Goal: Task Accomplishment & Management: Manage account settings

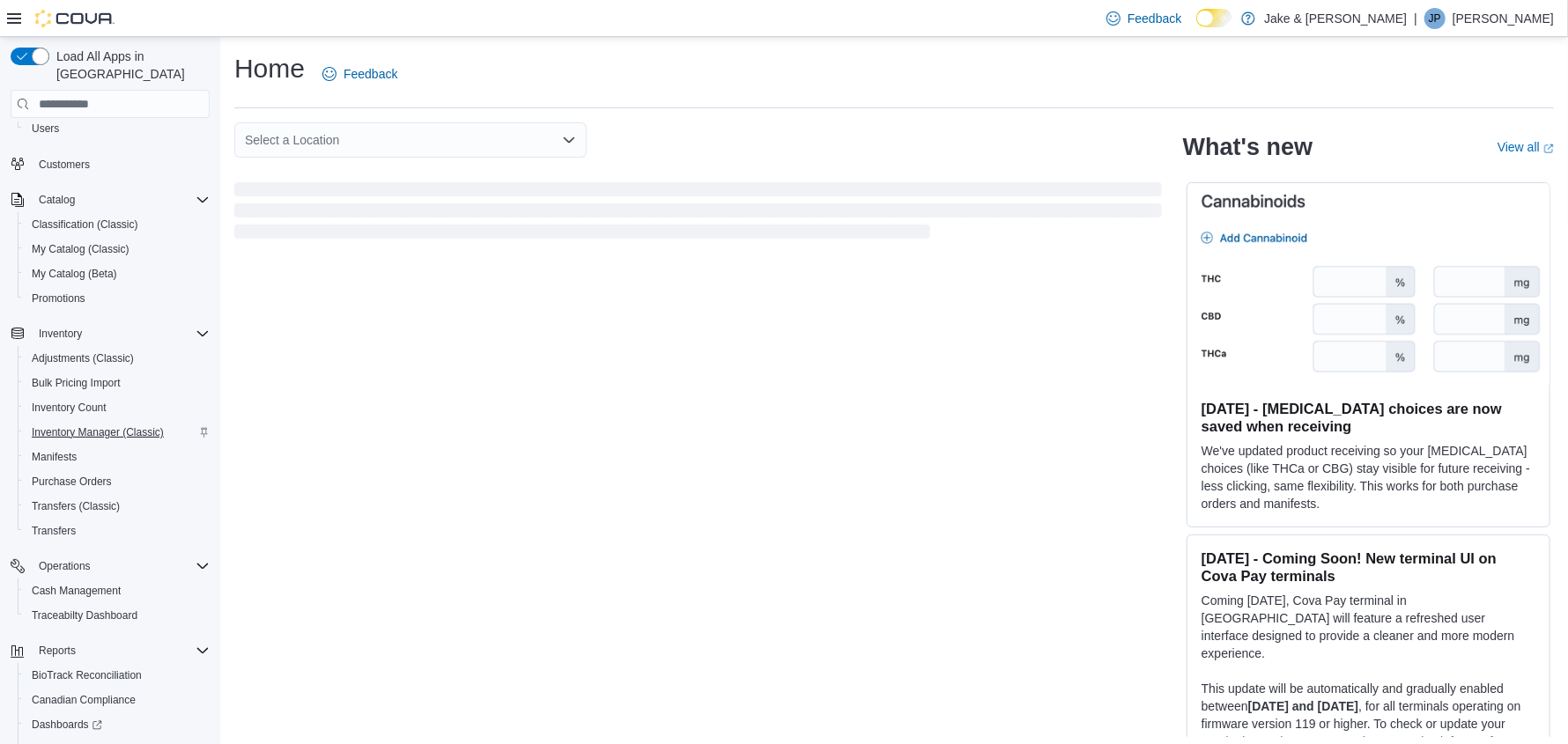
scroll to position [206, 0]
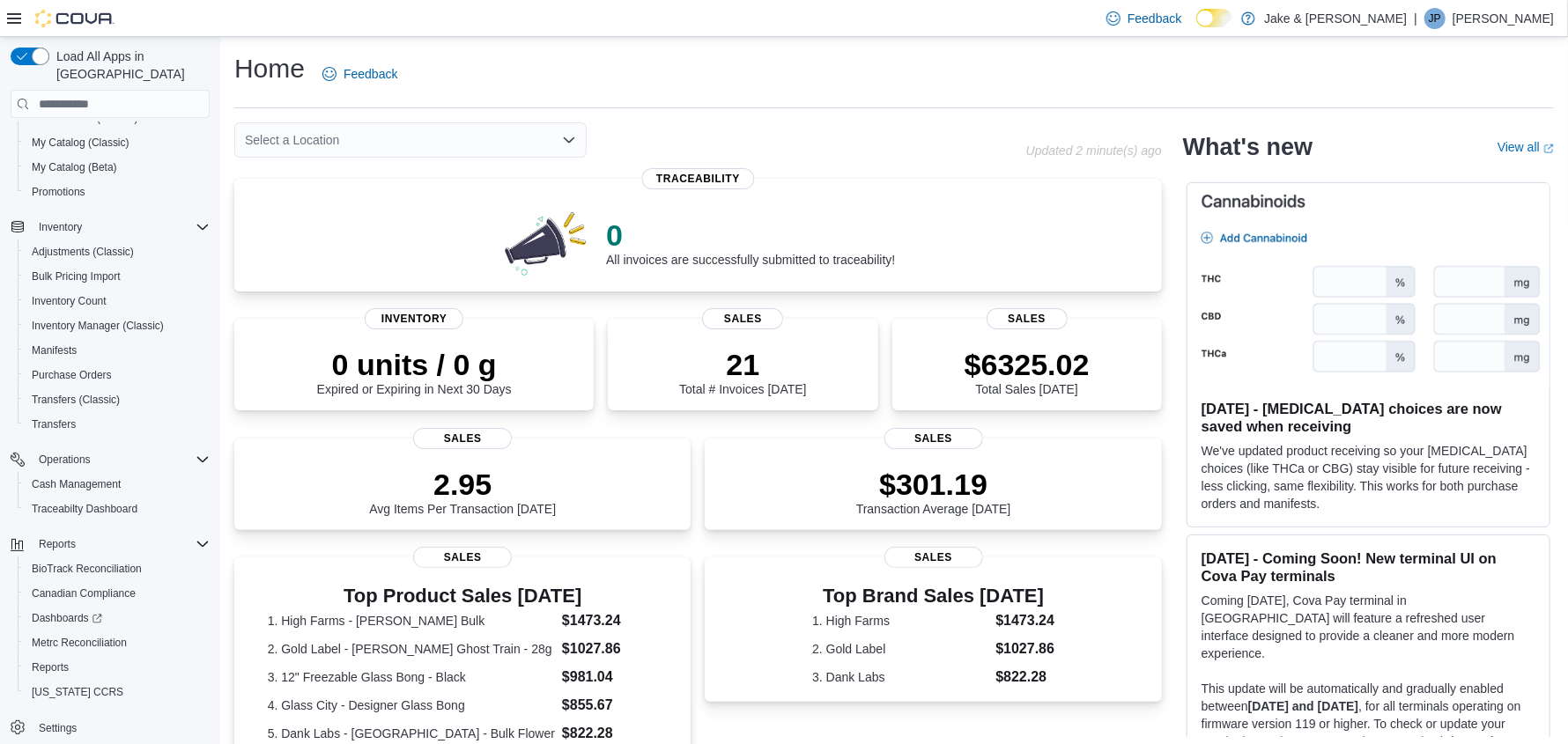
click at [1497, 20] on p "[PERSON_NAME]" at bounding box center [1503, 19] width 101 height 22
click at [1437, 169] on span "Sign Out" at bounding box center [1440, 171] width 48 height 18
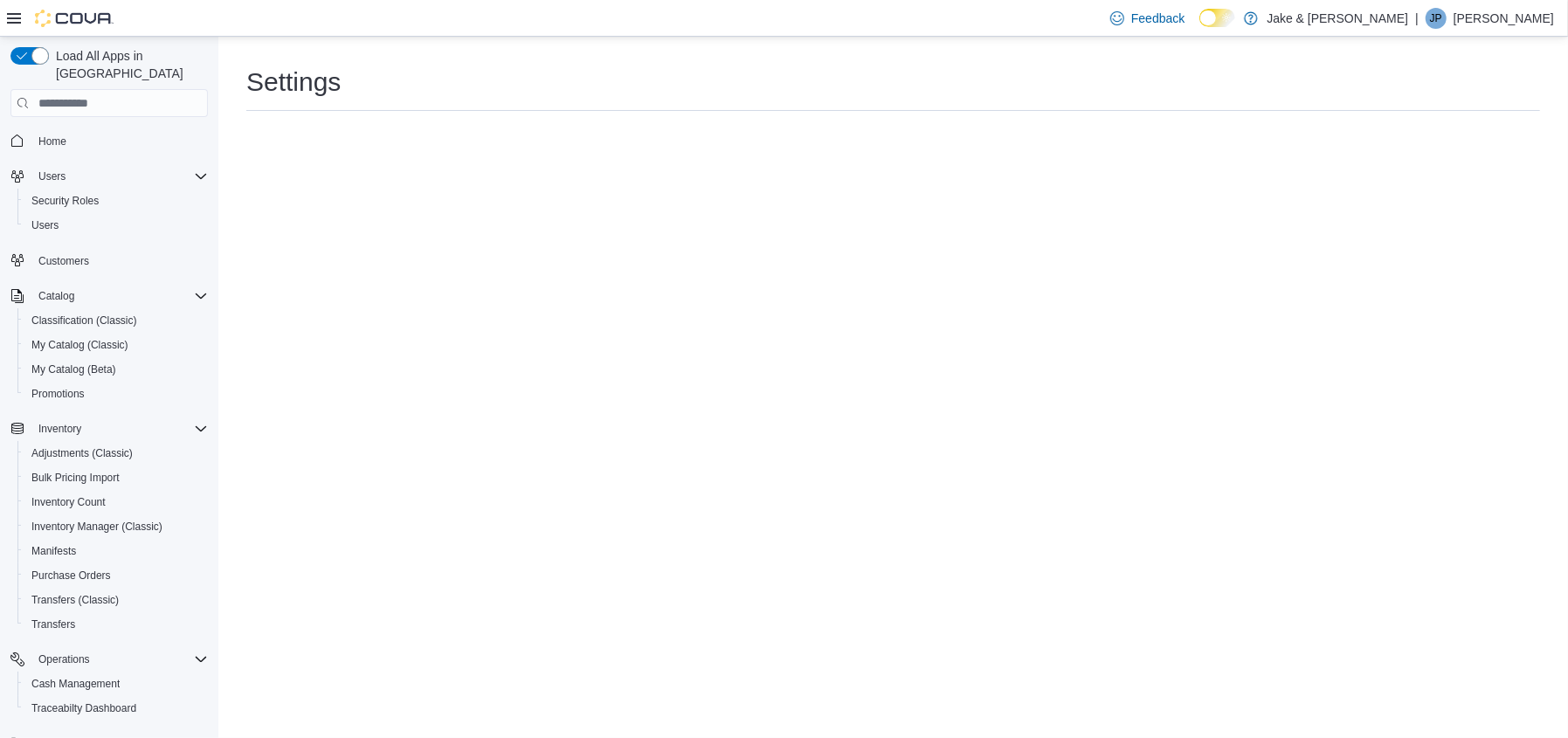
scroll to position [204, 0]
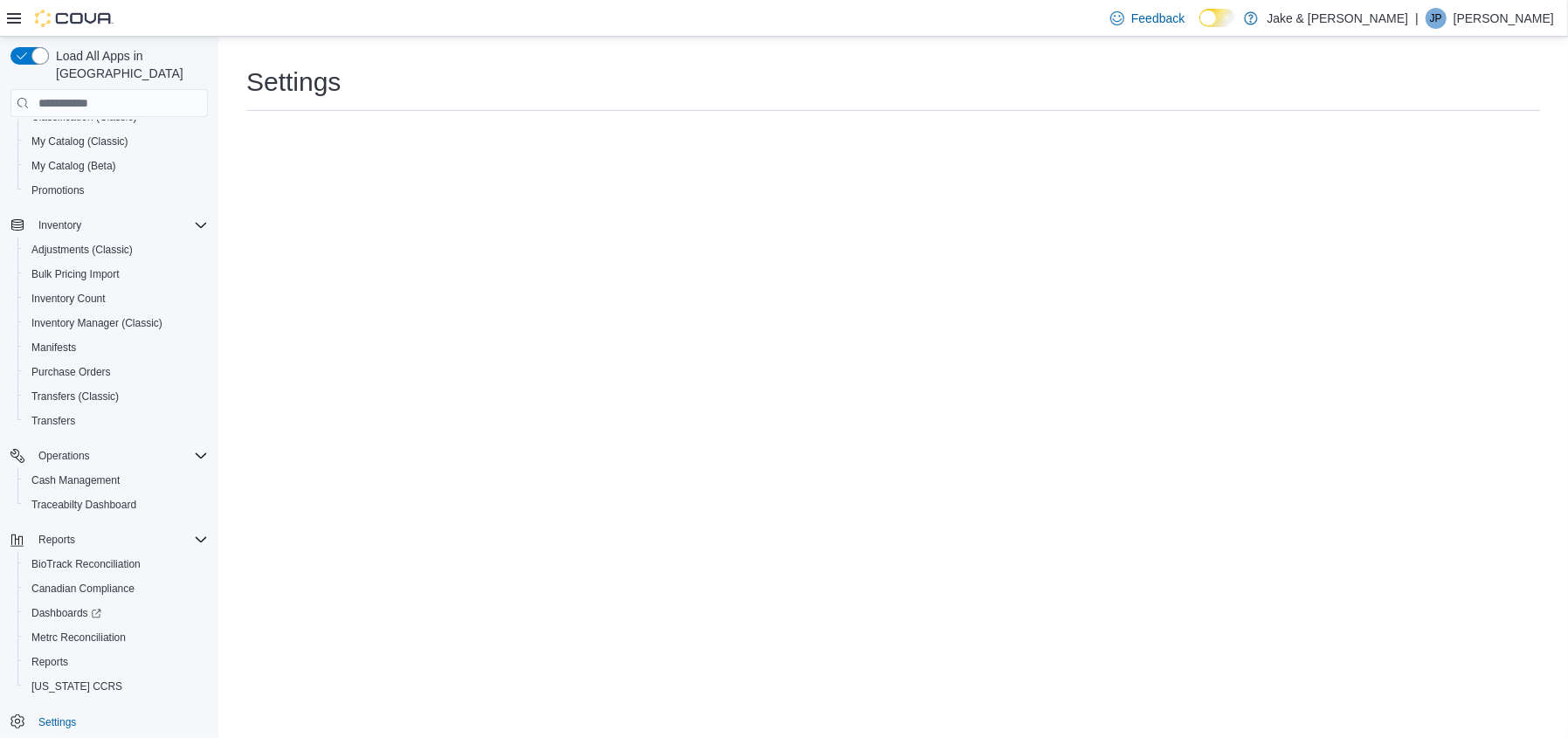
click at [1514, 14] on p "[PERSON_NAME]" at bounding box center [1503, 19] width 101 height 21
click at [1452, 161] on span "Sign Out" at bounding box center [1441, 170] width 47 height 18
